Goal: Navigation & Orientation: Find specific page/section

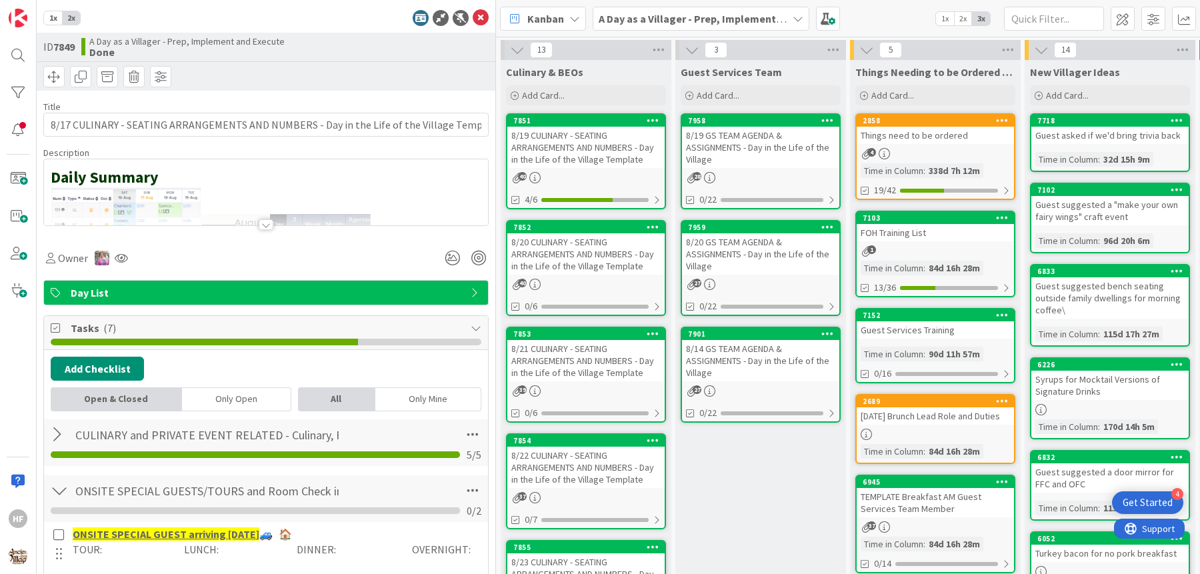
click at [473, 19] on icon at bounding box center [481, 18] width 16 height 16
click at [473, 18] on icon at bounding box center [481, 18] width 16 height 16
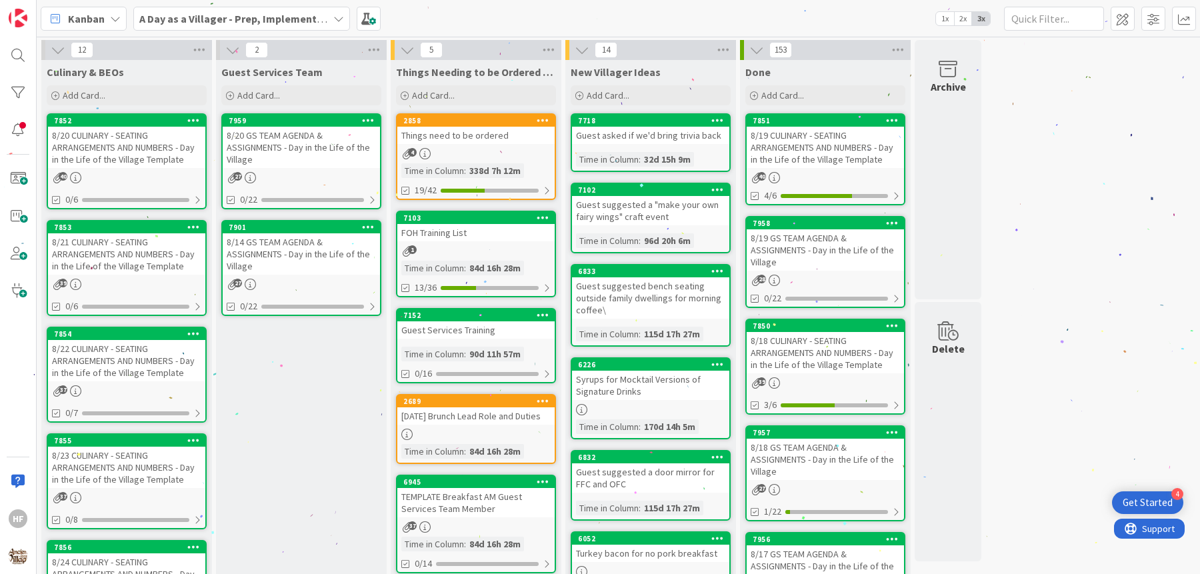
click at [149, 147] on div "8/20 CULINARY - SEATING ARRANGEMENTS AND NUMBERS - Day in the Life of the Villa…" at bounding box center [126, 147] width 157 height 41
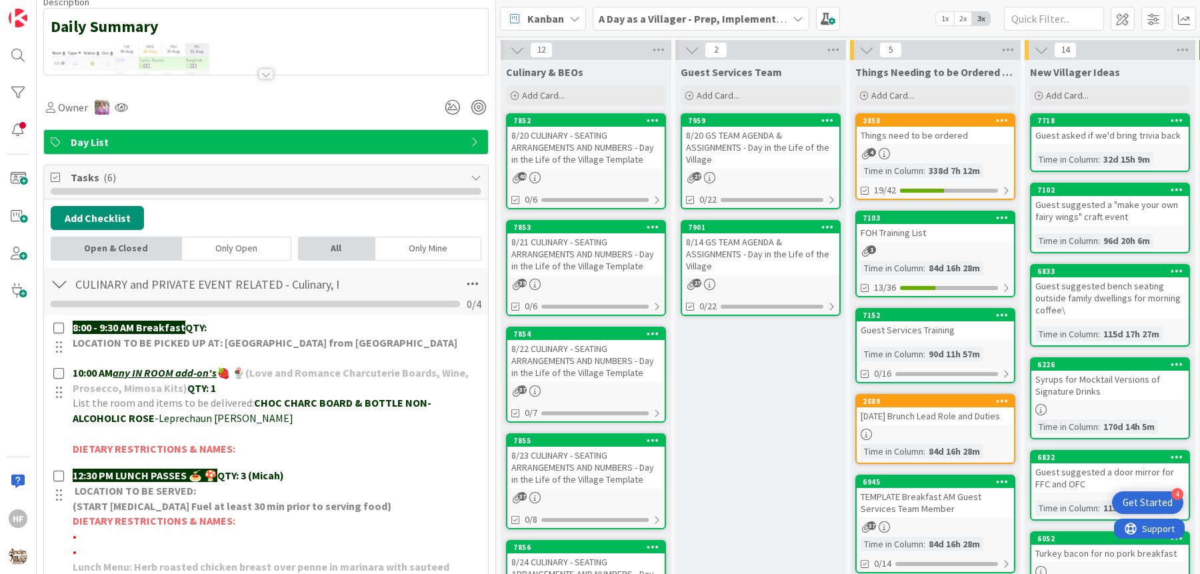
click at [276, 69] on div at bounding box center [266, 58] width 444 height 34
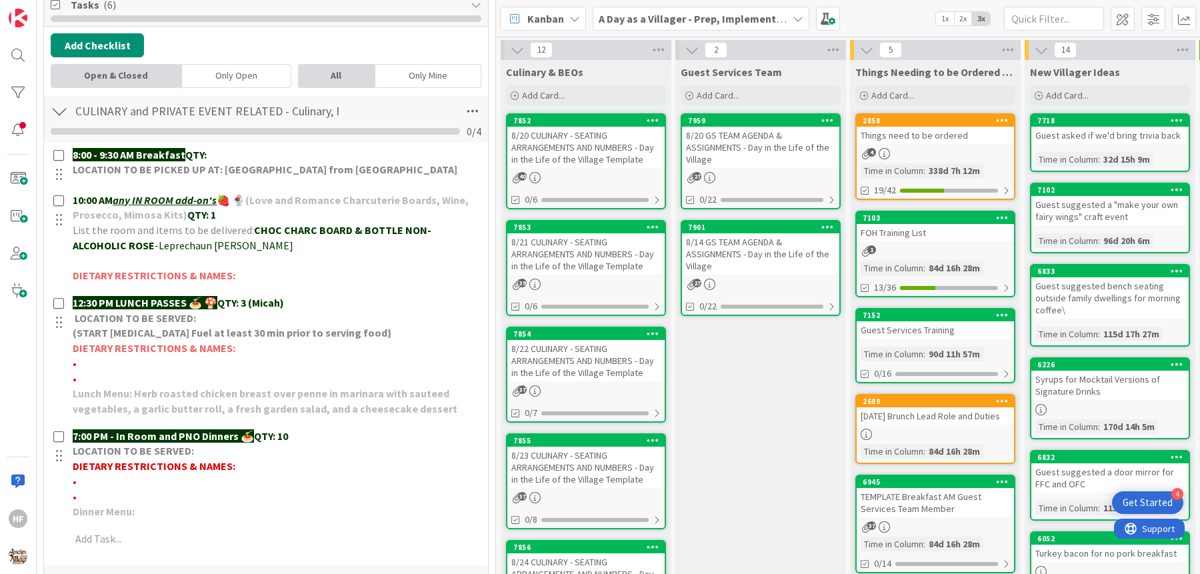
scroll to position [591, 0]
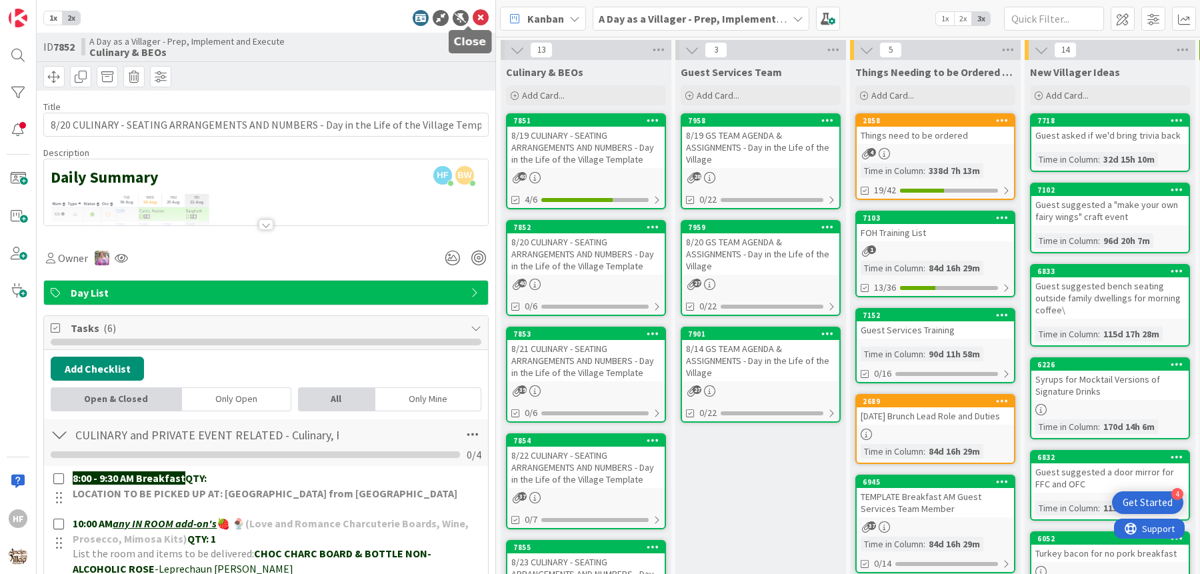
click at [473, 15] on icon at bounding box center [481, 18] width 16 height 16
